Goal: Transaction & Acquisition: Purchase product/service

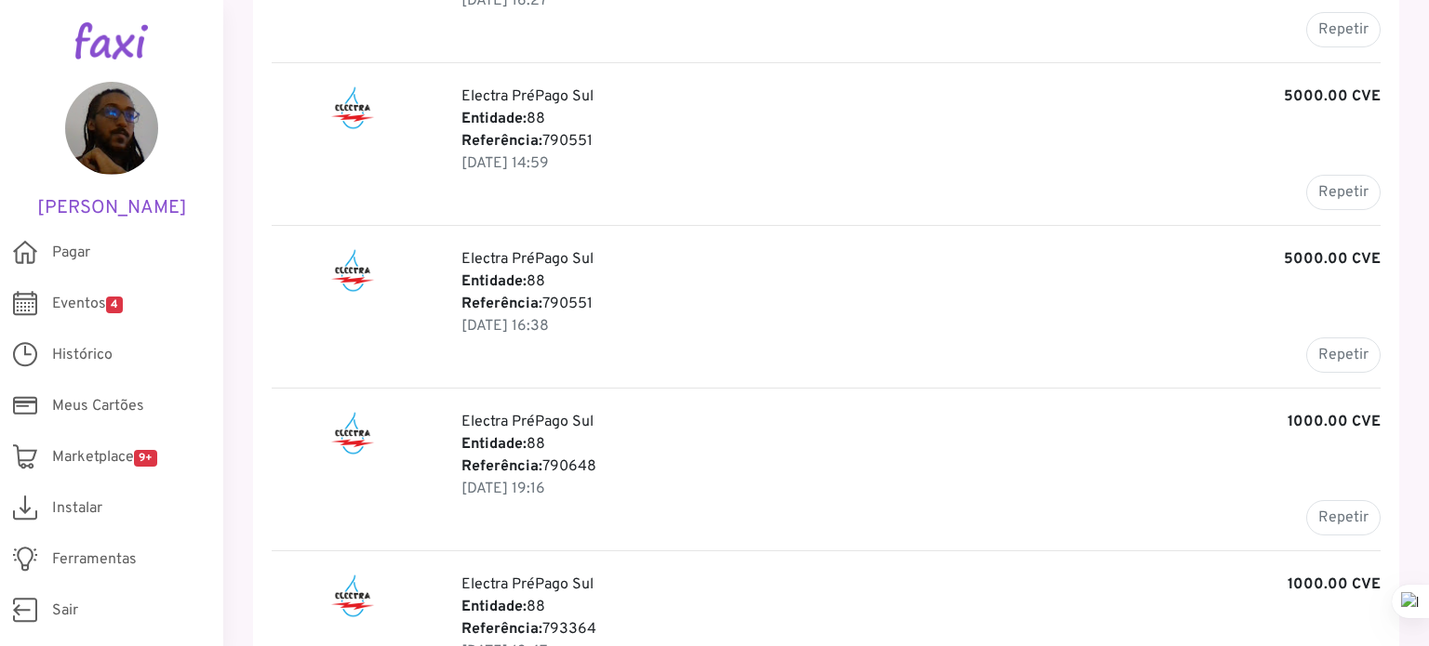
scroll to position [523, 0]
click at [570, 469] on p "Referência: 790648" at bounding box center [920, 469] width 919 height 22
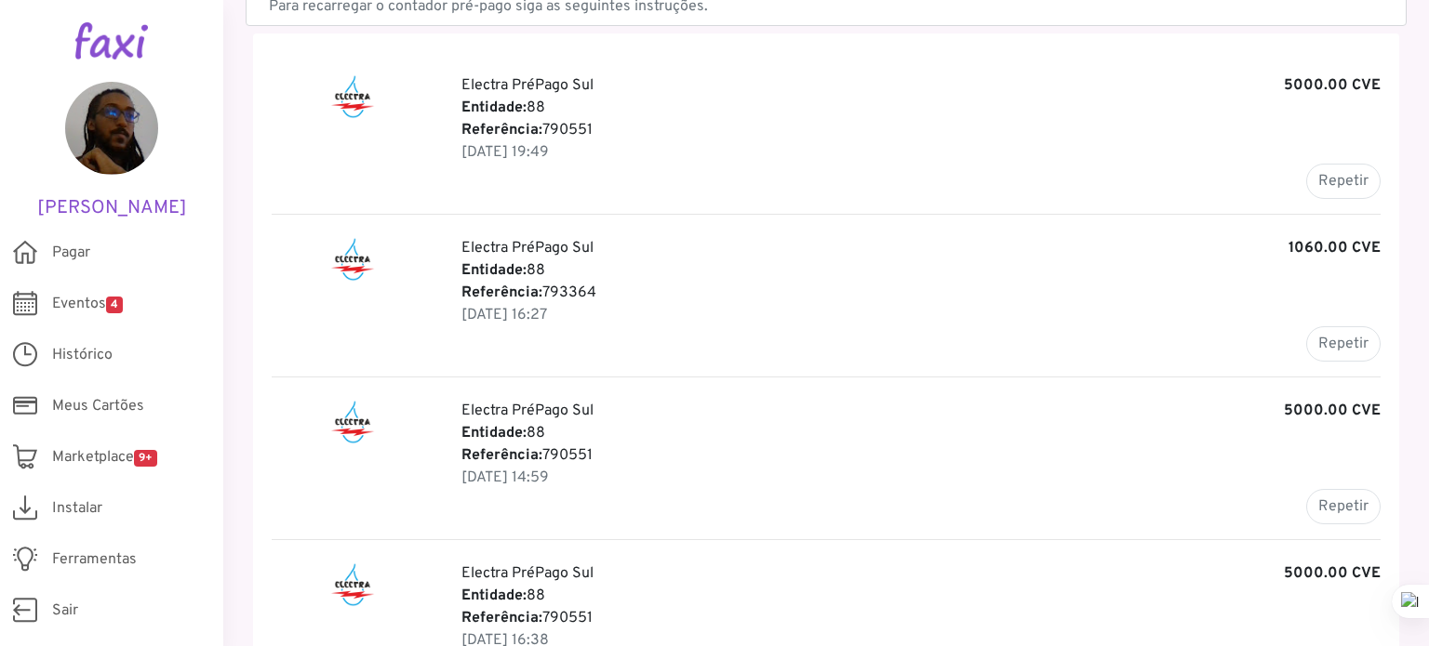
scroll to position [211, 0]
click at [566, 282] on p "Referência: 793364" at bounding box center [920, 292] width 919 height 22
copy p "793364"
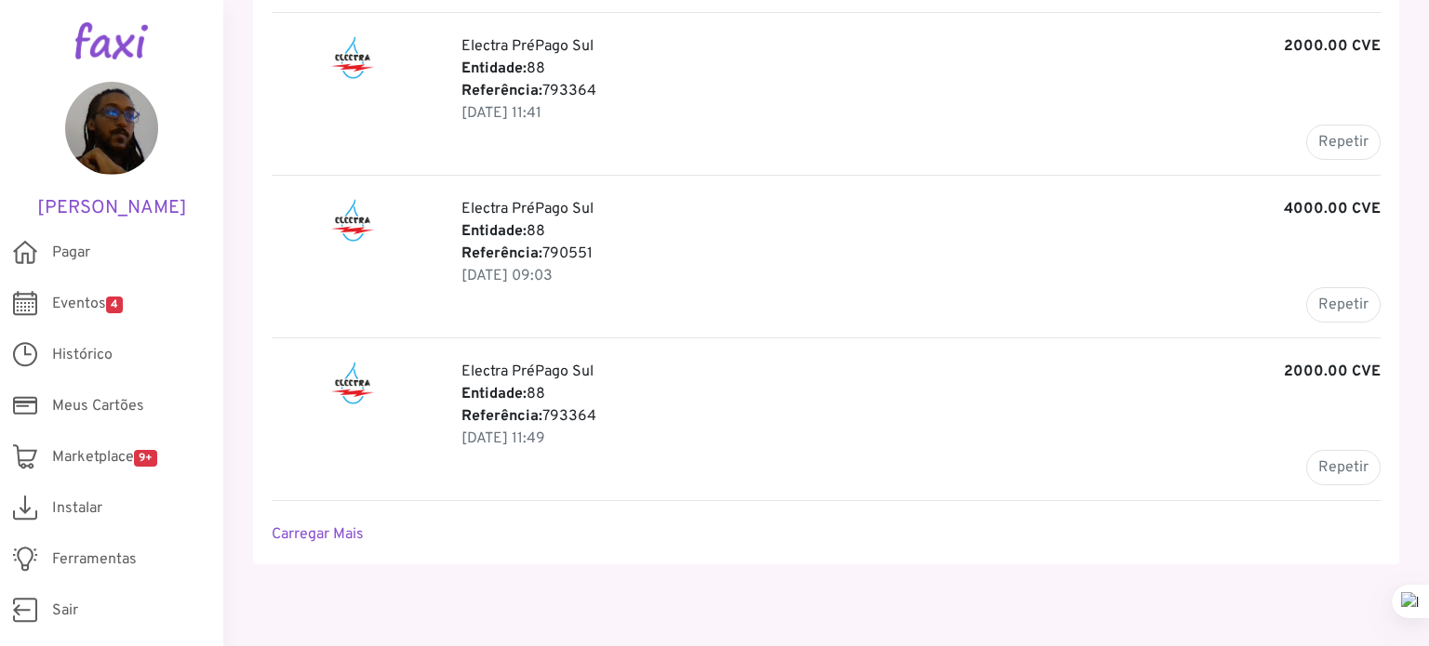
scroll to position [2208, 0]
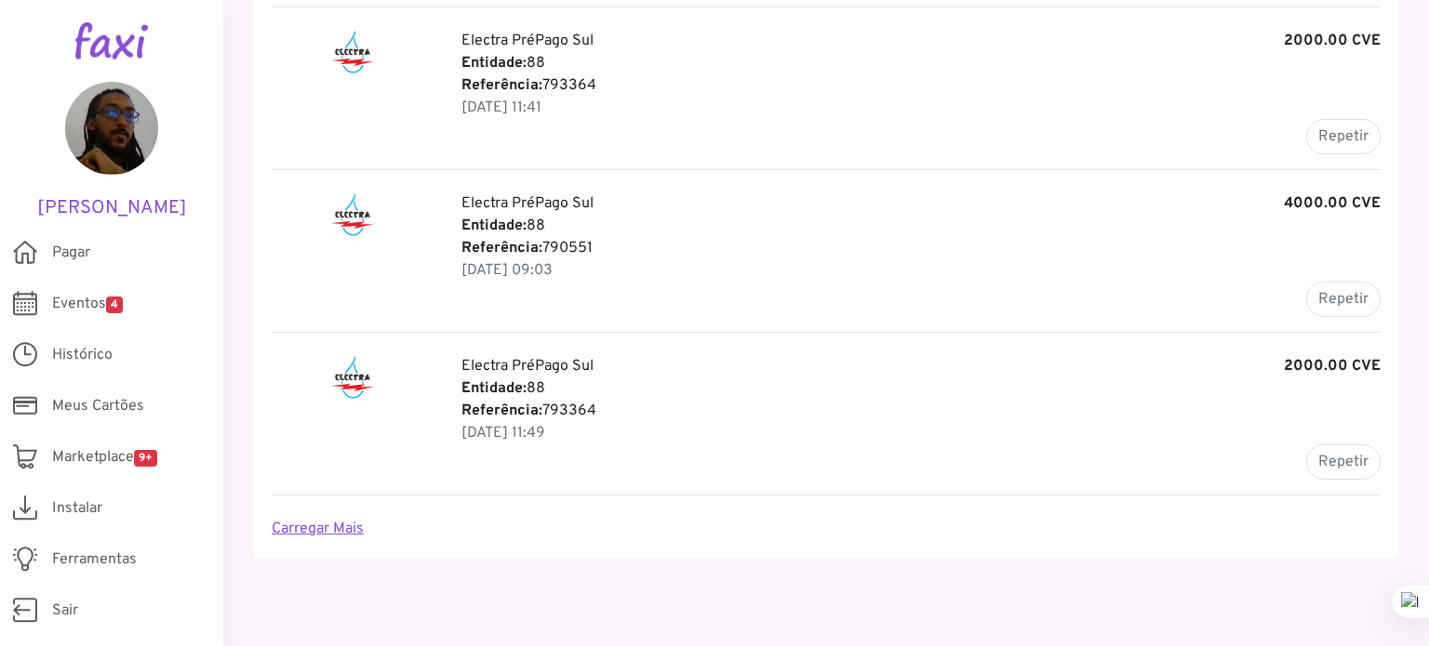
click at [328, 520] on link "Carregar Mais" at bounding box center [318, 529] width 92 height 19
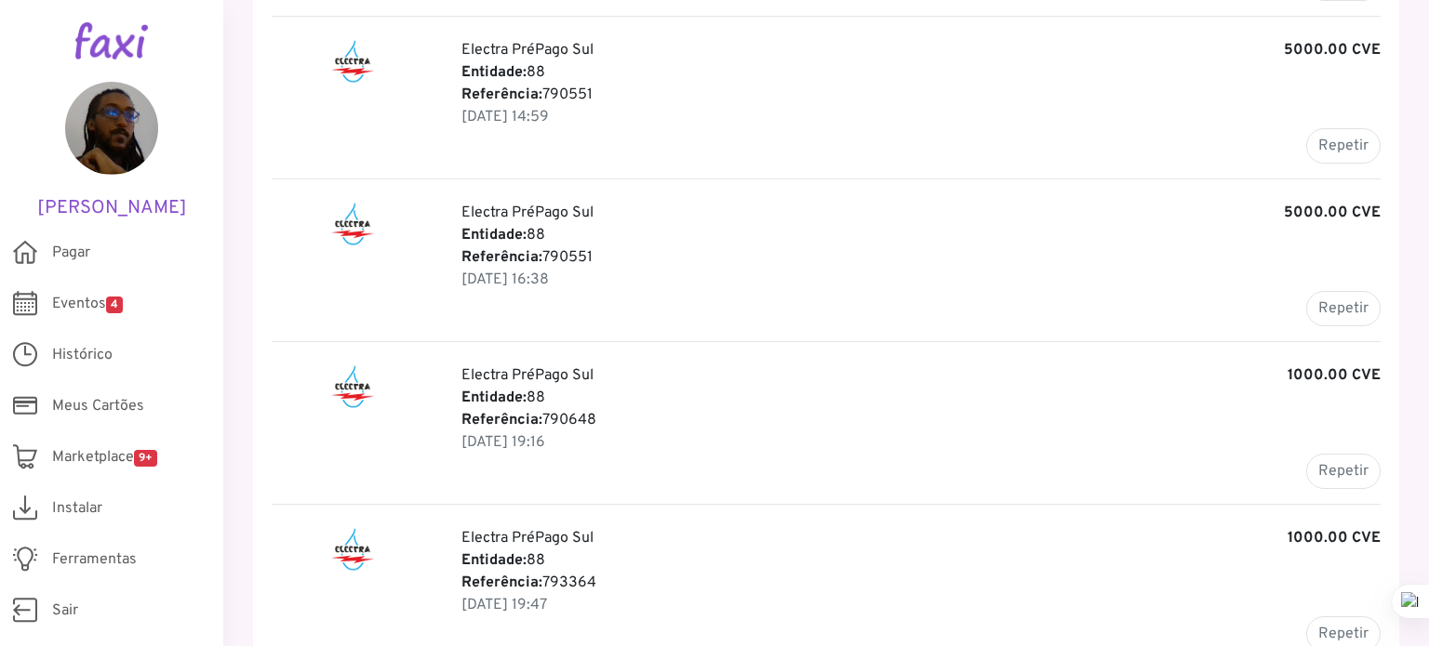
scroll to position [818, 0]
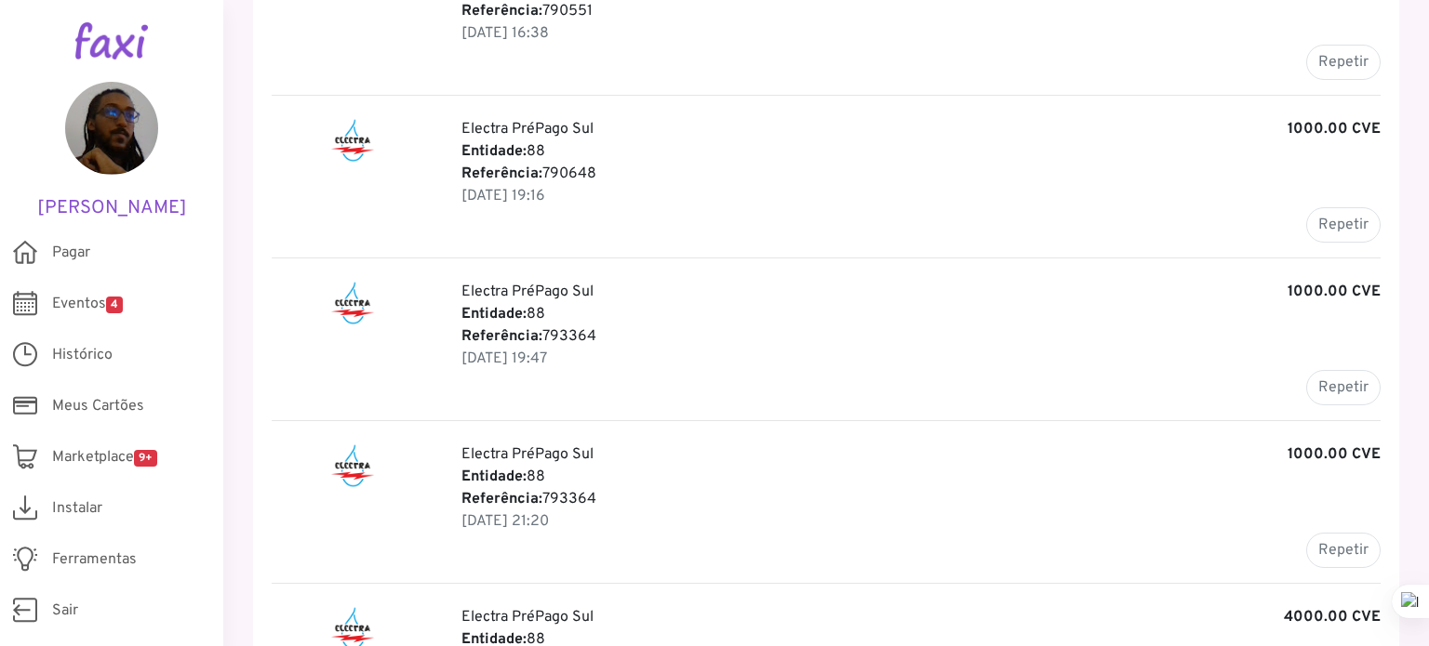
click at [581, 166] on p "Referência: 790648" at bounding box center [920, 174] width 919 height 22
copy p "790648"
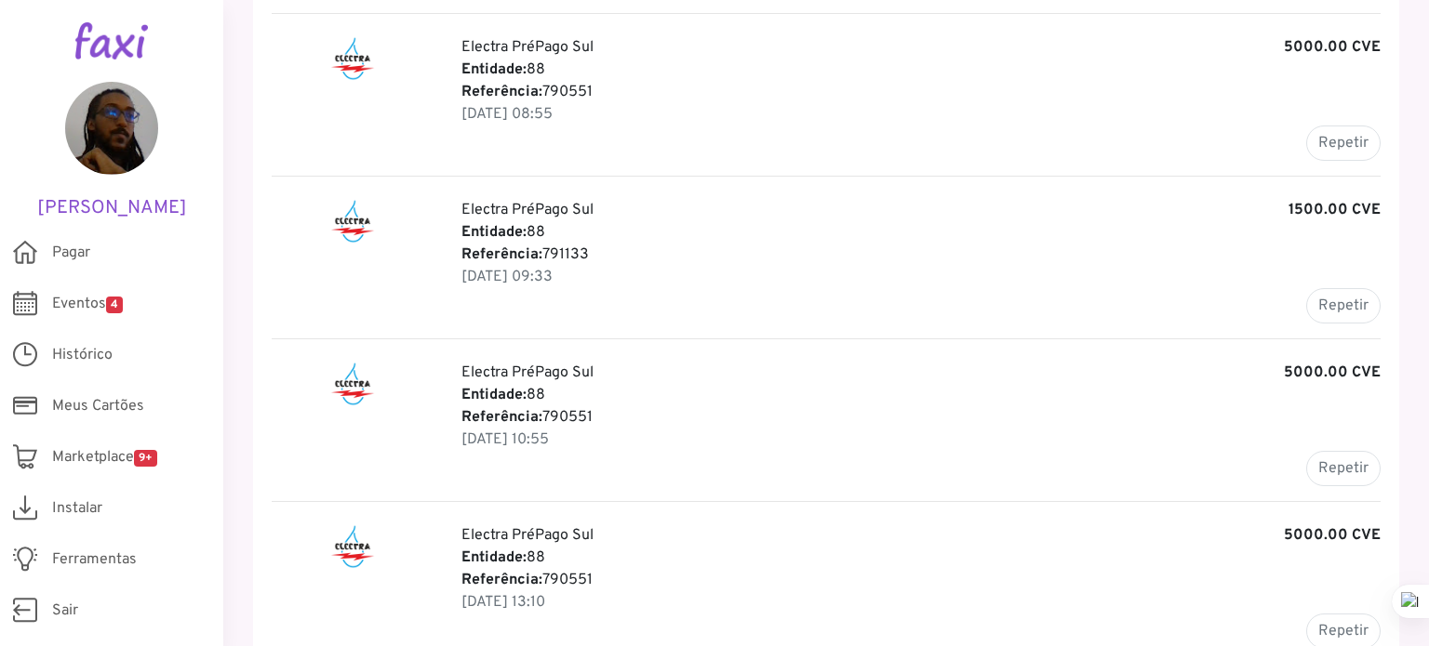
scroll to position [3991, 0]
click at [569, 245] on p "Referência: 791133" at bounding box center [920, 256] width 919 height 22
copy p "791133"
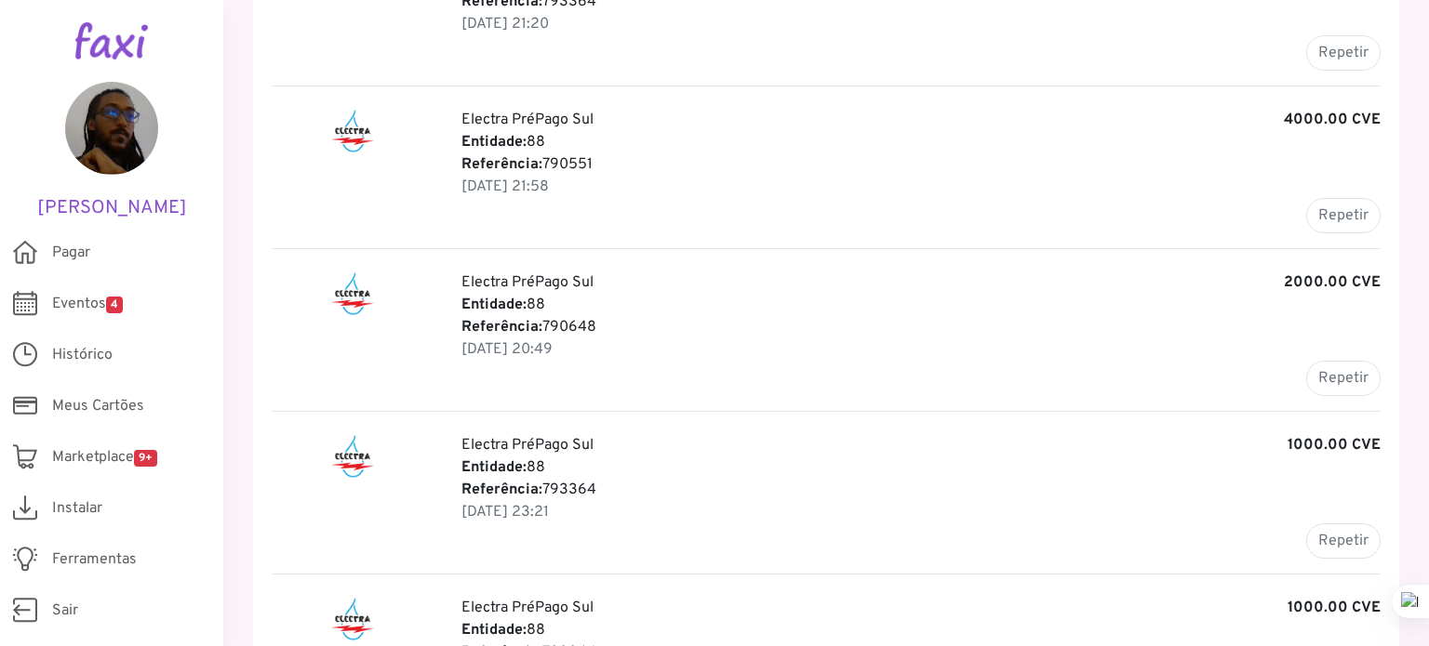
scroll to position [1328, 0]
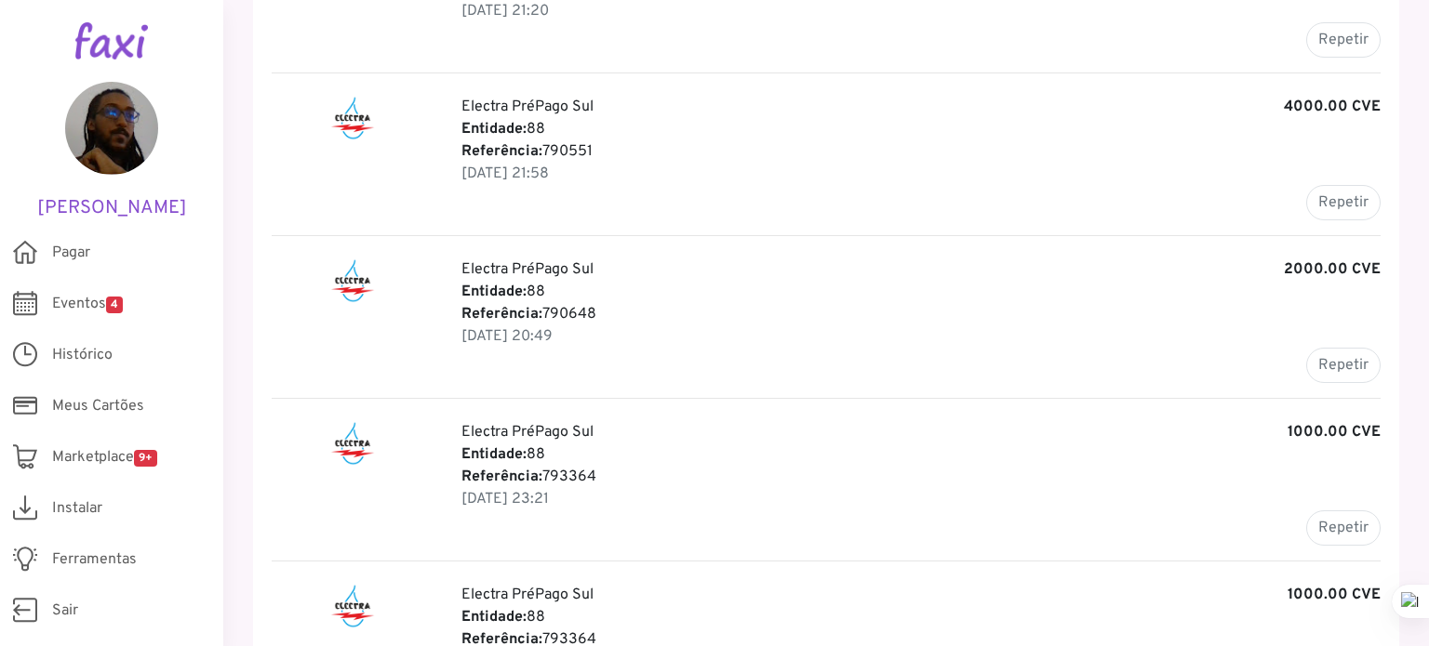
click at [577, 305] on p "Referência: 790648" at bounding box center [920, 314] width 919 height 22
click at [685, 267] on p "Electra PréPago Sul 2000.00 CVE" at bounding box center [920, 270] width 919 height 22
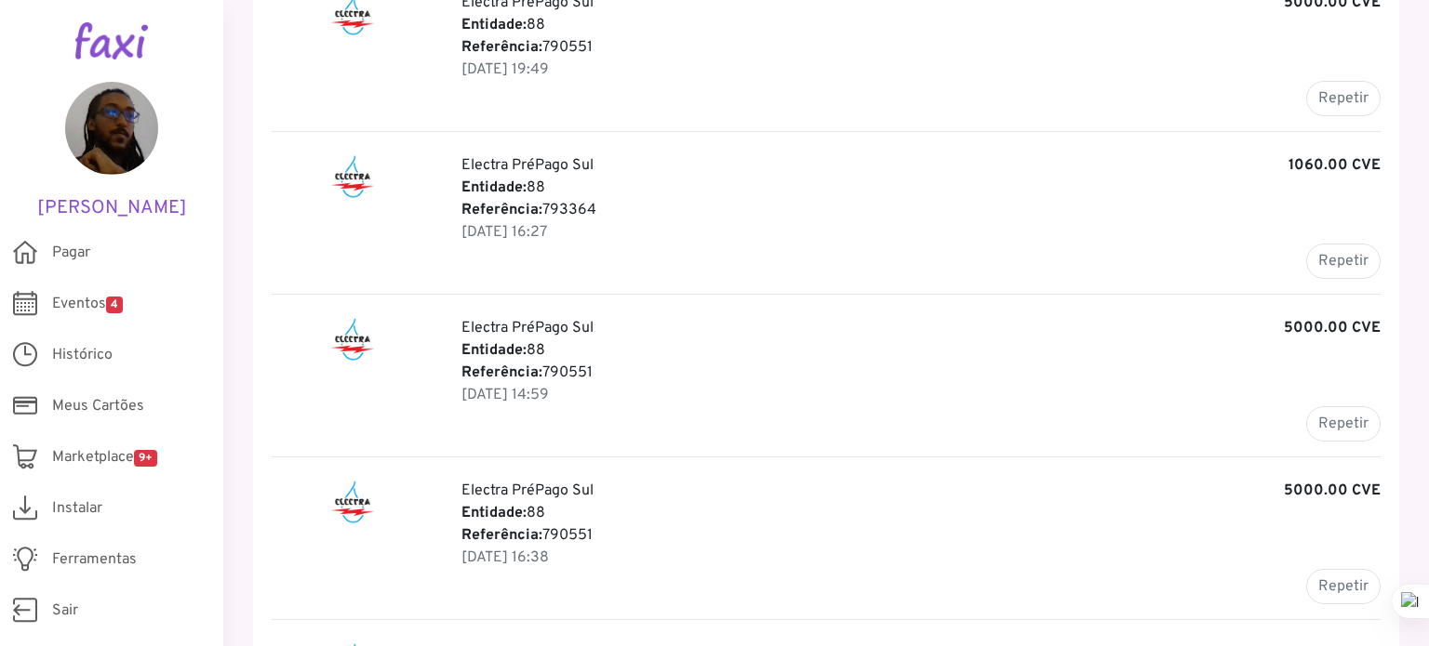
scroll to position [0, 0]
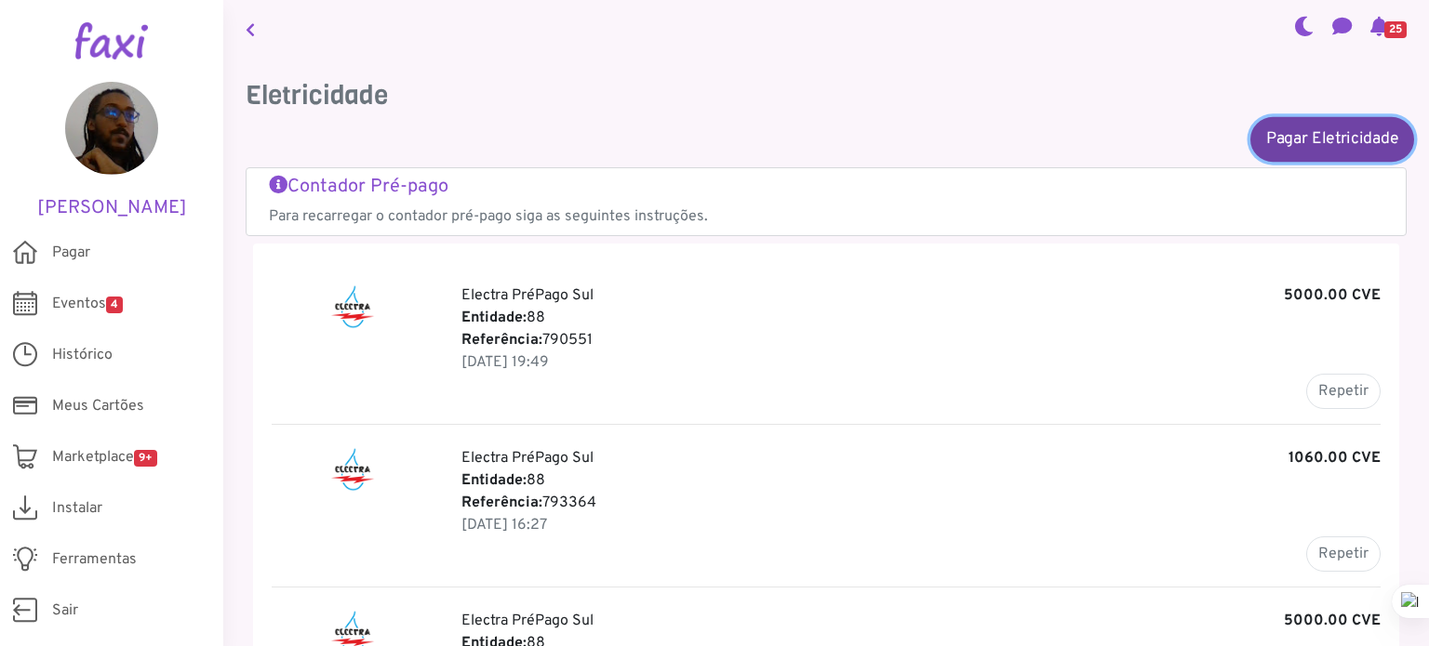
click at [1319, 120] on link "Pagar Eletricidade" at bounding box center [1332, 138] width 164 height 45
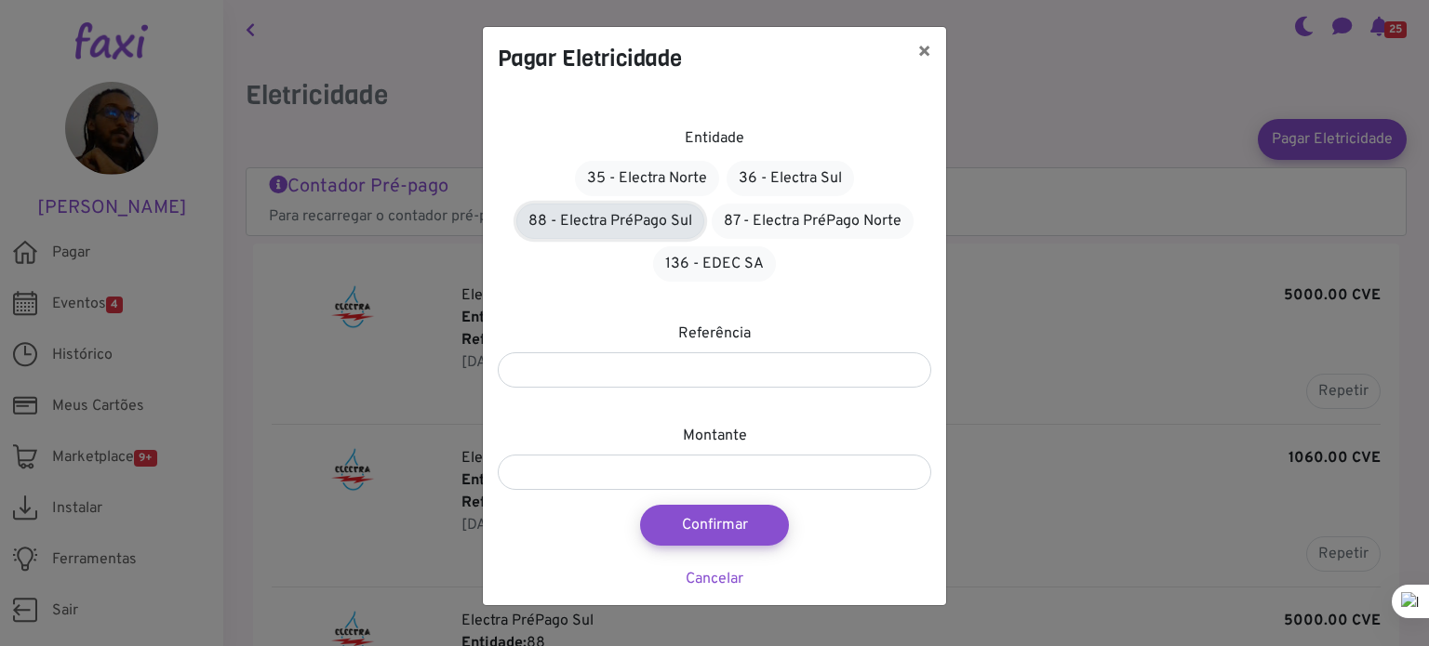
click at [658, 207] on link "88 - Electra PréPago Sul" at bounding box center [610, 221] width 188 height 35
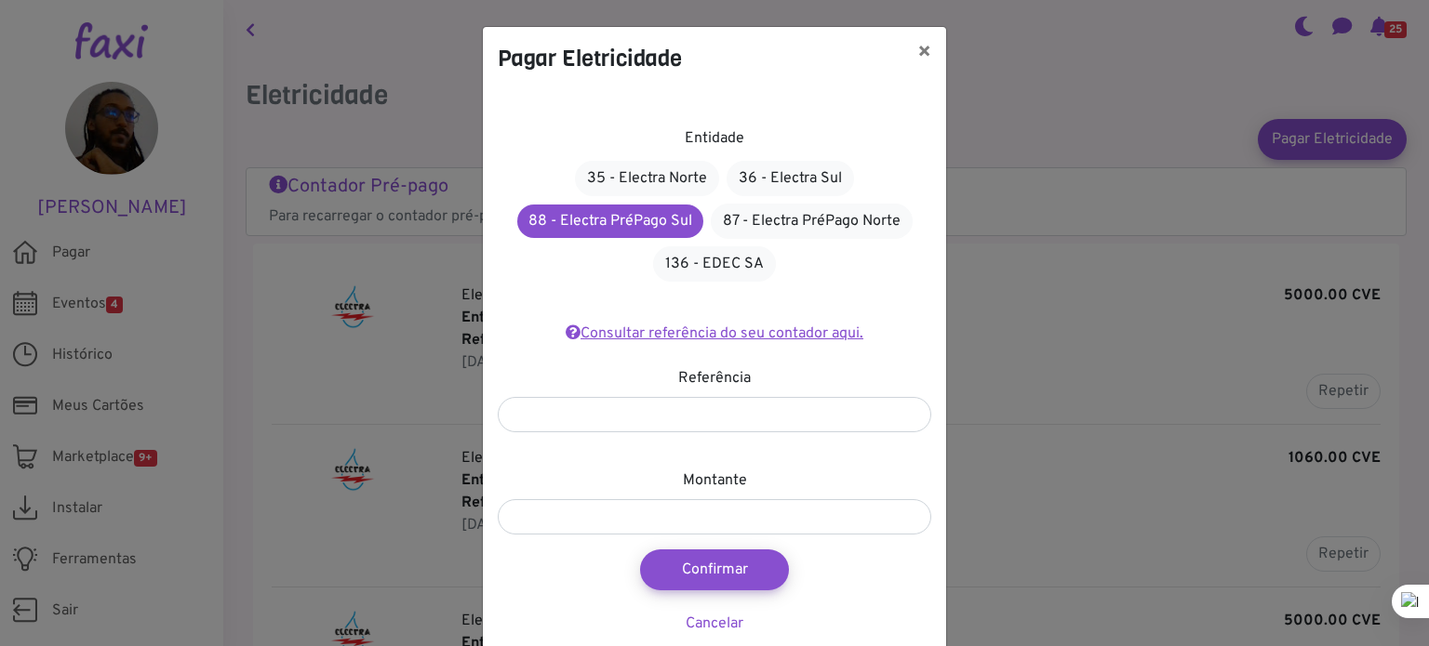
click at [737, 329] on link "Consultar referência do seu contador aqui." at bounding box center [714, 334] width 298 height 19
click at [911, 54] on button "×" at bounding box center [924, 53] width 44 height 52
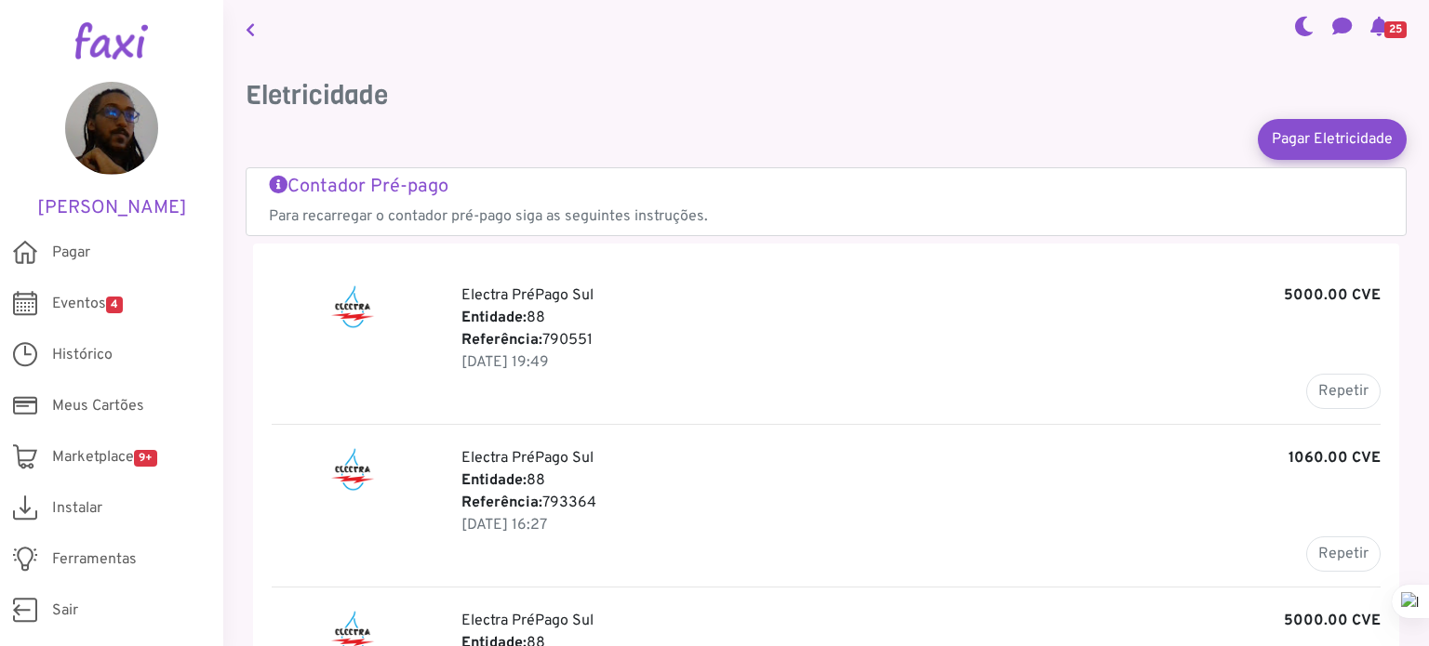
click at [885, 215] on p "Para recarregar o contador pré-pago siga as seguintes instruções." at bounding box center [826, 217] width 1114 height 22
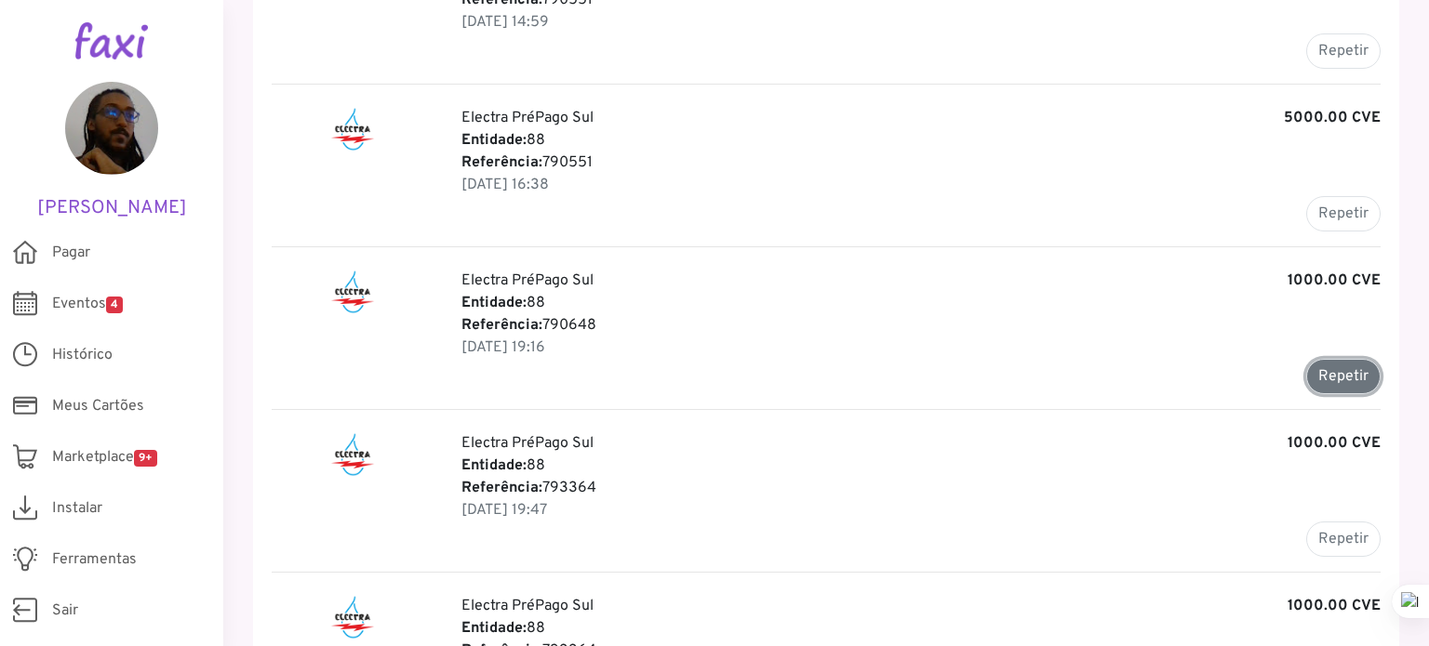
drag, startPoint x: 1323, startPoint y: 367, endPoint x: 1332, endPoint y: 379, distance: 14.5
click at [1332, 379] on button "Repetir" at bounding box center [1343, 376] width 74 height 35
type input "******"
type input "*******"
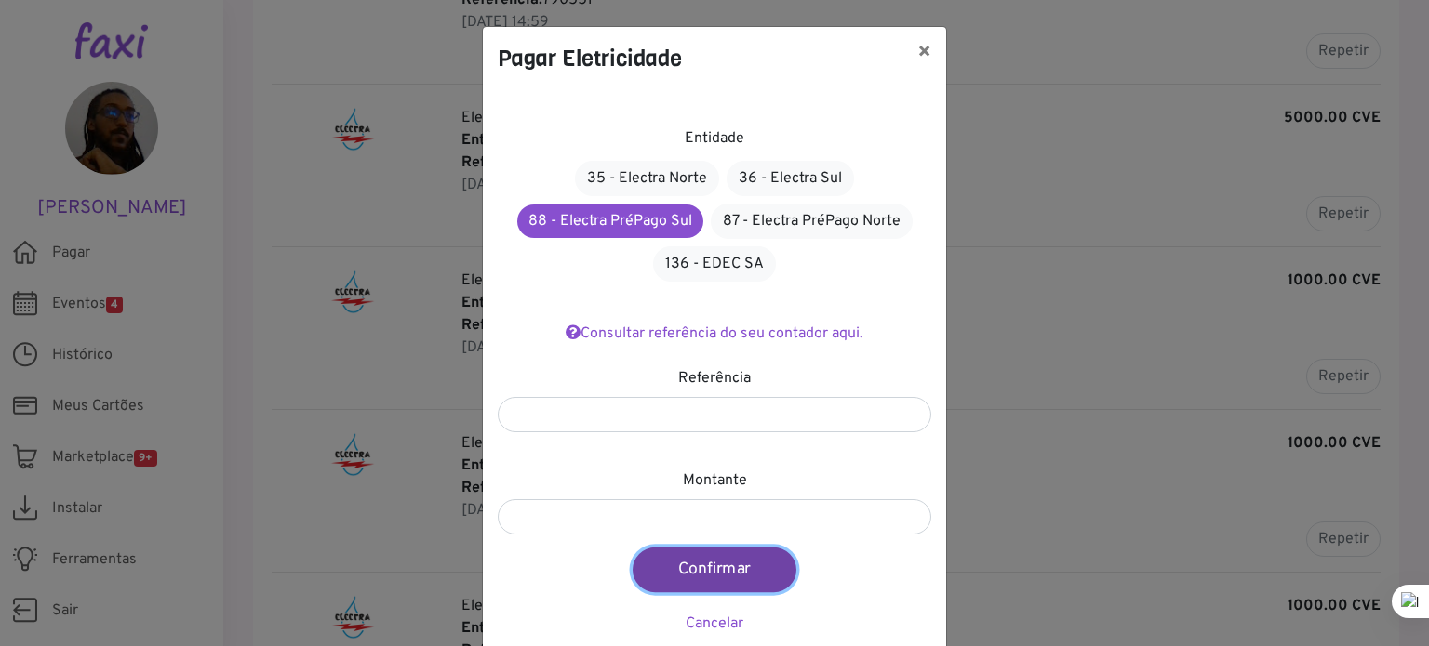
click at [698, 575] on button "Confirmar" at bounding box center [714, 570] width 164 height 45
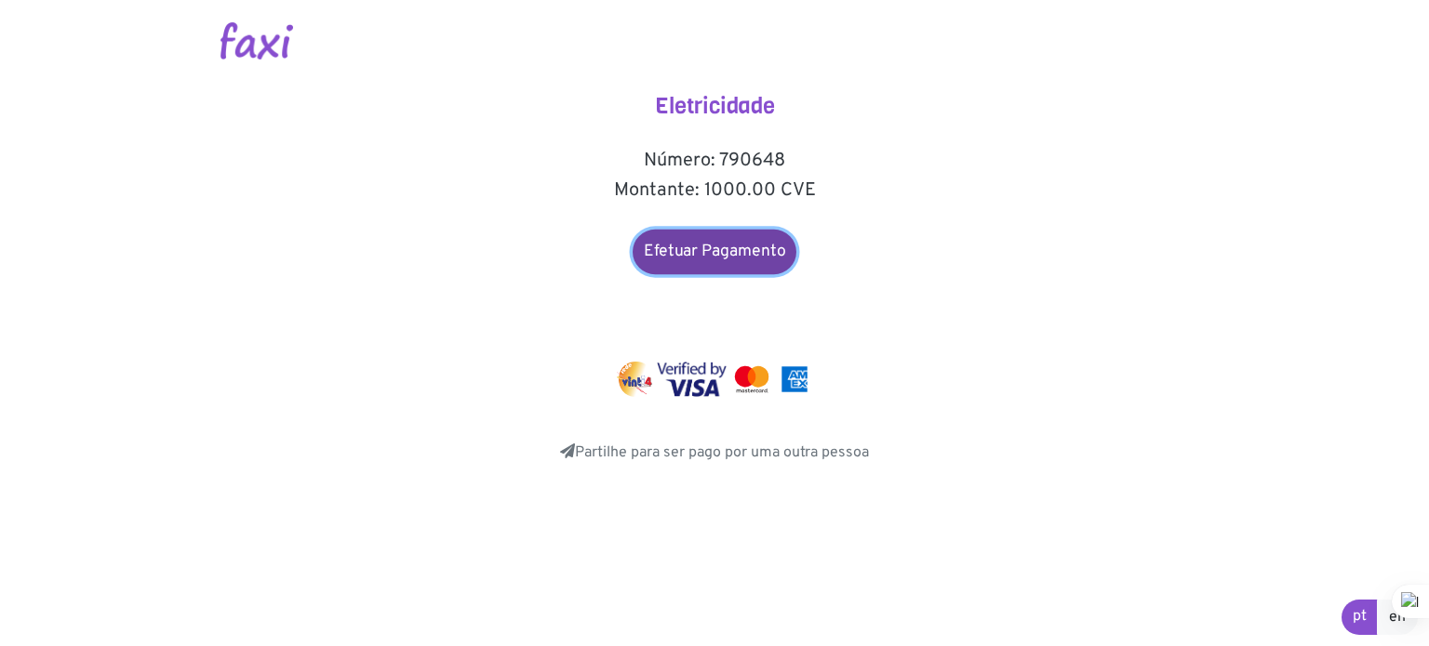
click at [733, 245] on link "Efetuar Pagamento" at bounding box center [714, 252] width 164 height 45
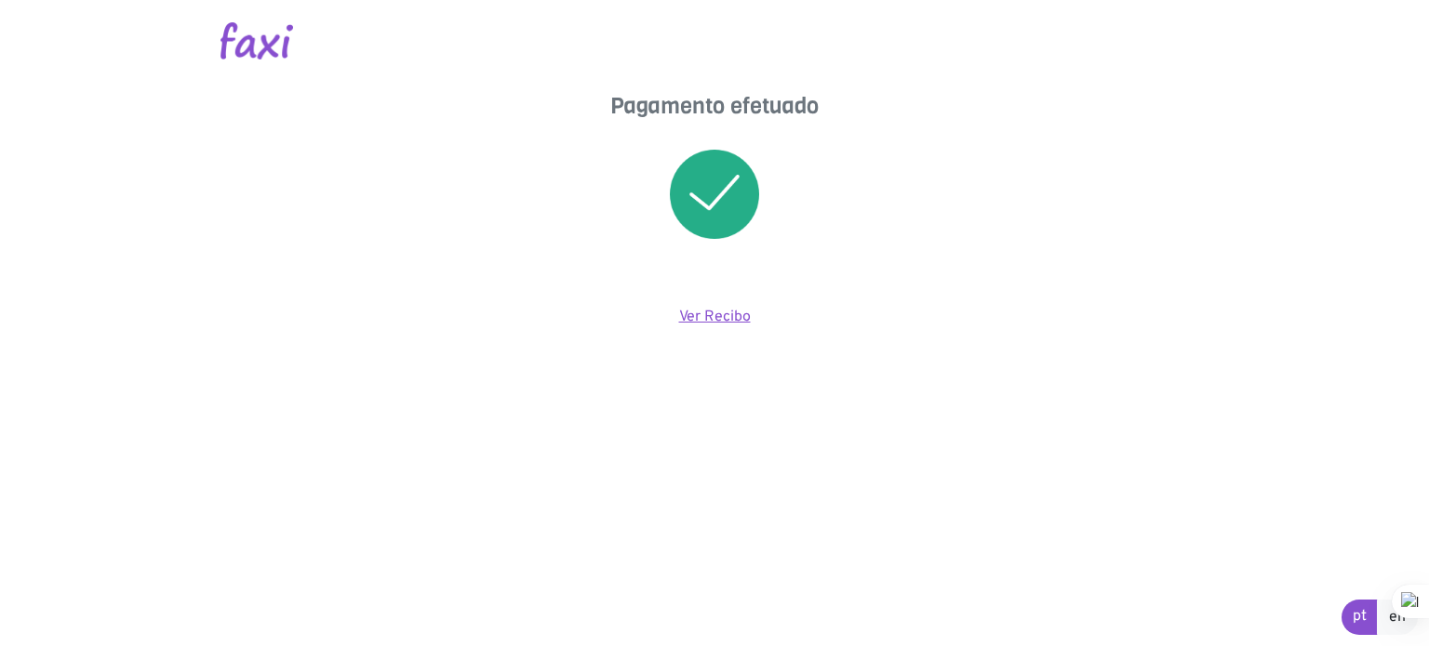
click at [700, 320] on link "Ver Recibo" at bounding box center [715, 317] width 72 height 19
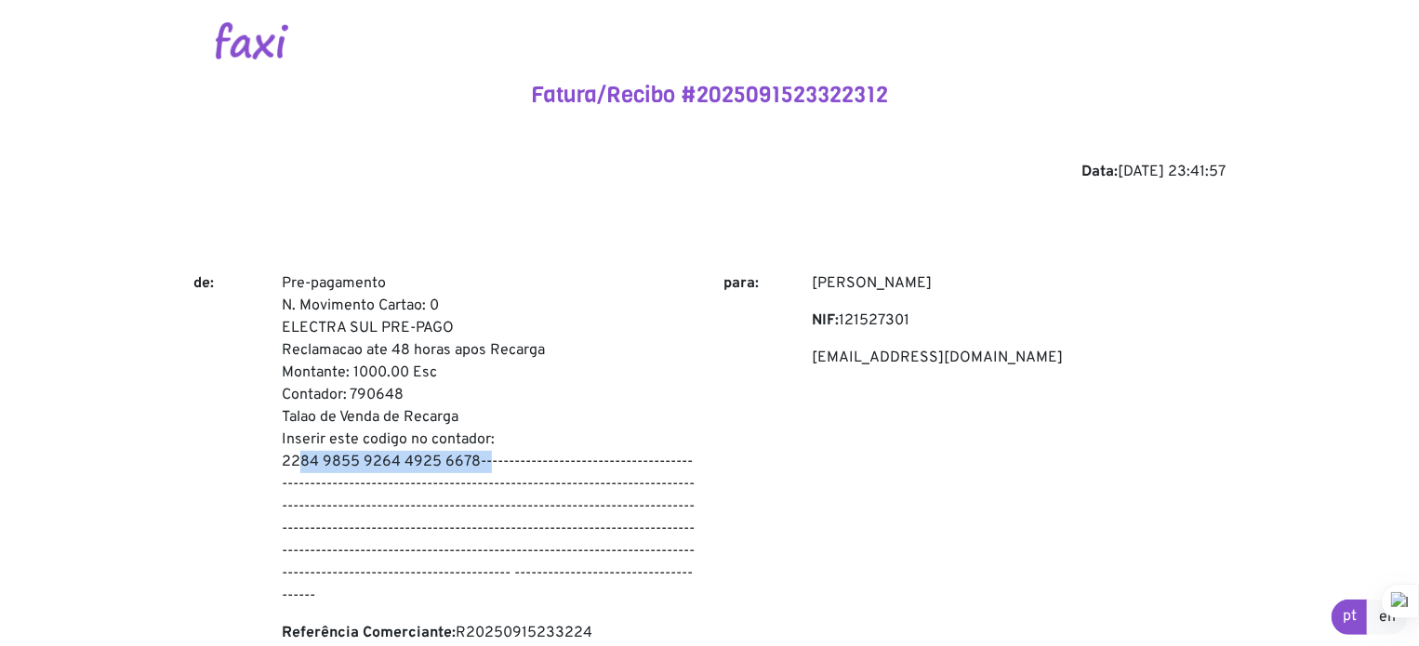
drag, startPoint x: 283, startPoint y: 458, endPoint x: 471, endPoint y: 459, distance: 187.9
click at [471, 459] on p "Pre-pagamento N. Movimento Cartao: 0 ELECTRA SUL PRE-PAGO Reclamacao ate 48 hor…" at bounding box center [489, 440] width 414 height 335
copy p "2284 9855 9264 4925 6678"
